Goal: Information Seeking & Learning: Check status

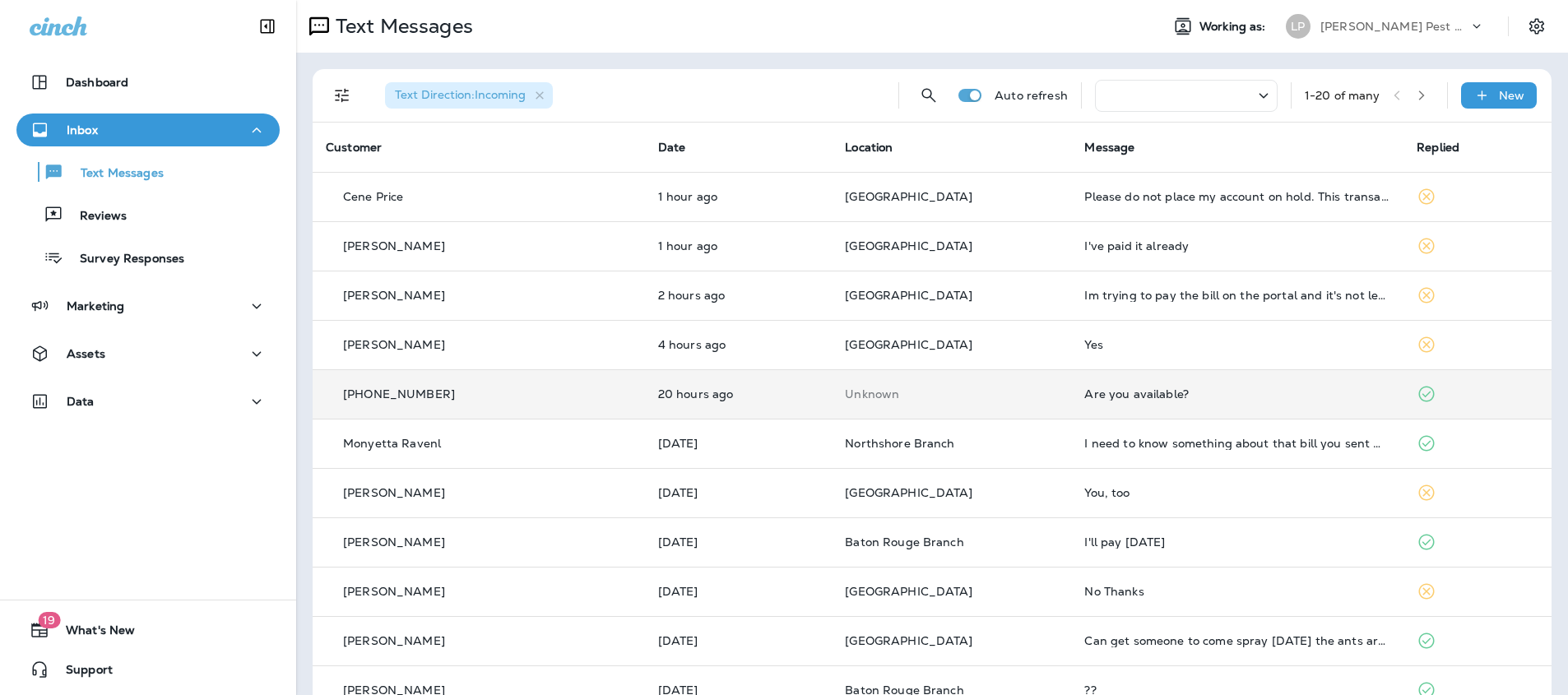
click at [973, 404] on td "Unknown" at bounding box center [951, 394] width 240 height 49
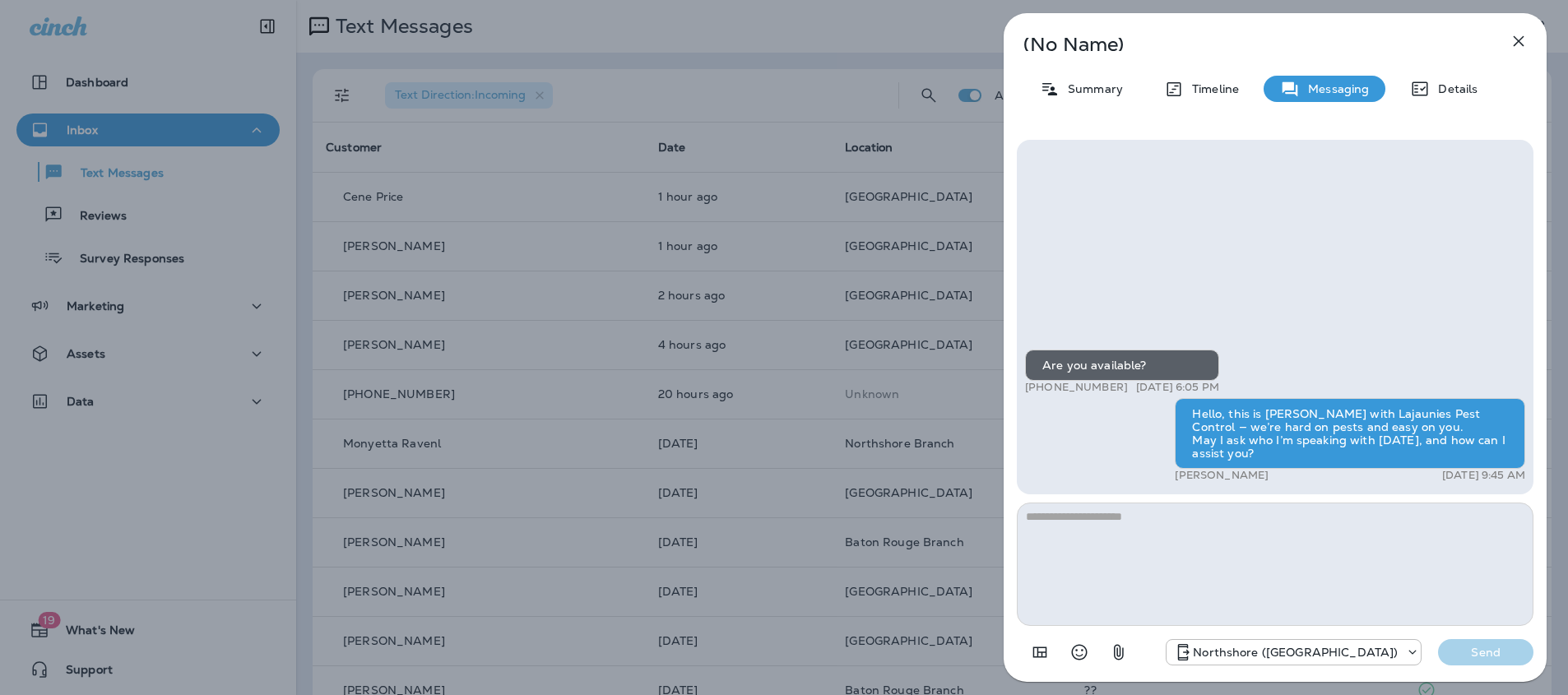
click at [1532, 55] on div "(No Name) Summary Timeline Messaging Details Are you available? +1 (504) 534-96…" at bounding box center [1274, 347] width 543 height 668
click at [1520, 40] on icon "button" at bounding box center [1518, 41] width 20 height 20
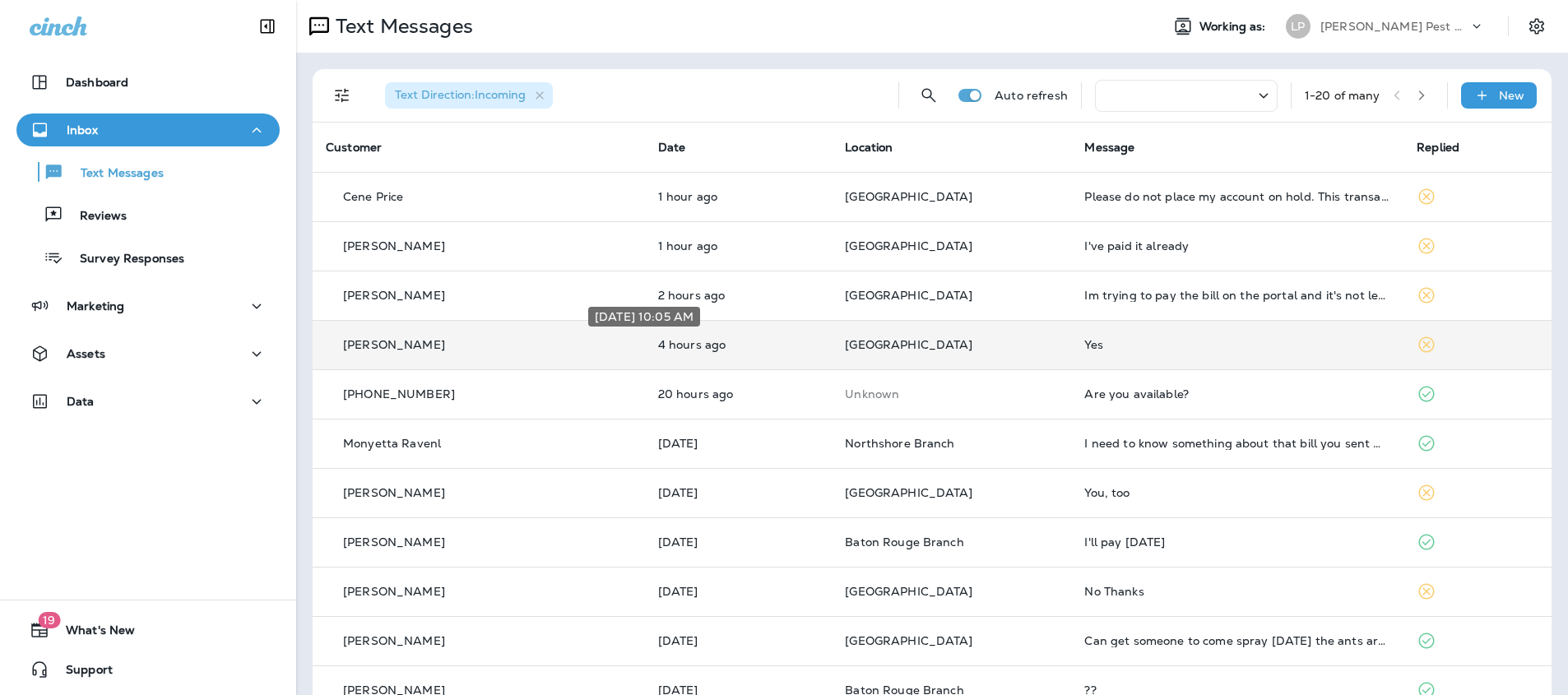
click at [658, 349] on p "4 hours ago" at bounding box center [738, 344] width 161 height 13
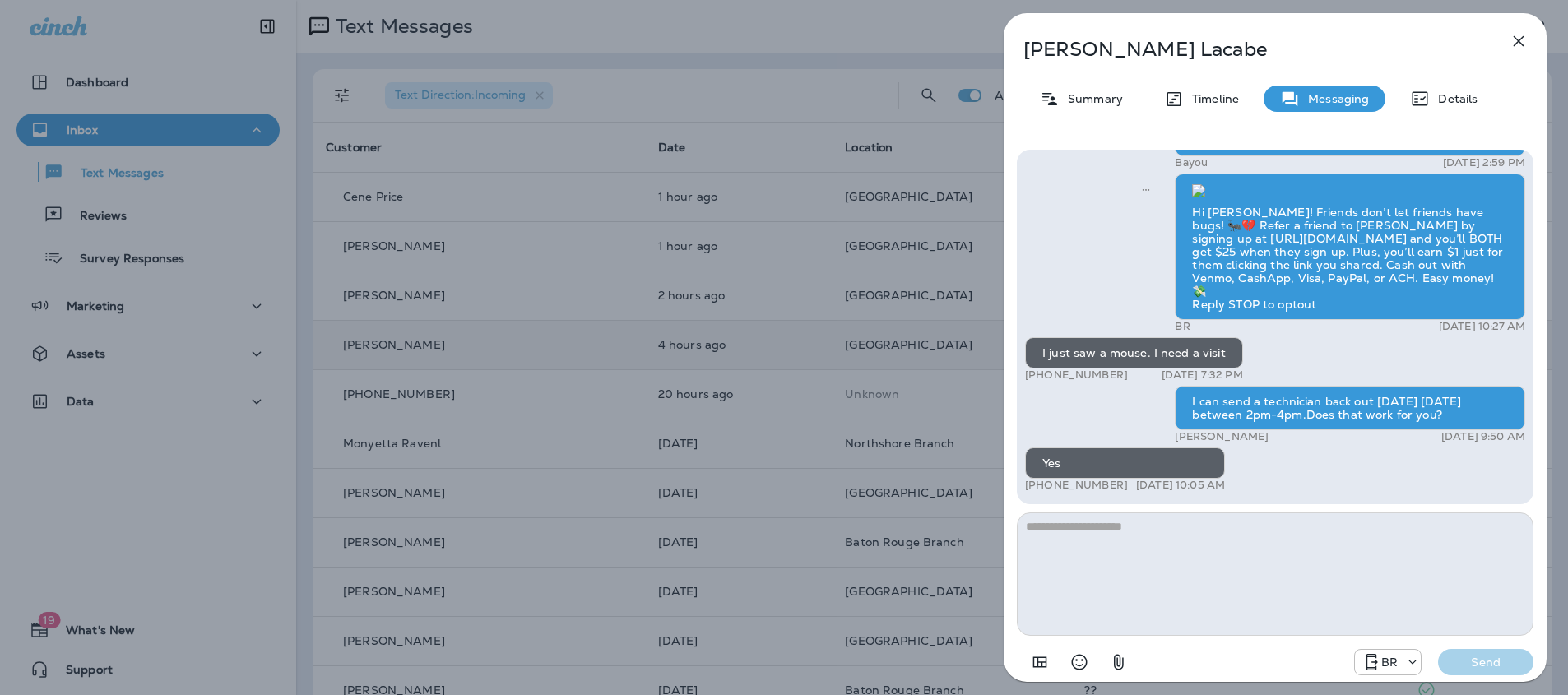
click at [1513, 42] on icon "button" at bounding box center [1518, 41] width 20 height 20
